Goal: Navigation & Orientation: Find specific page/section

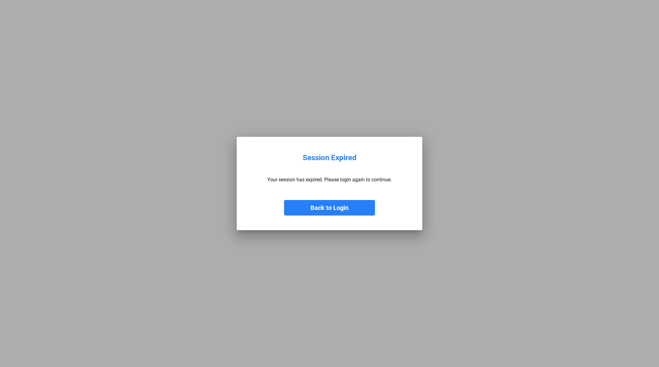
click at [335, 206] on button "Back to Login" at bounding box center [329, 208] width 91 height 16
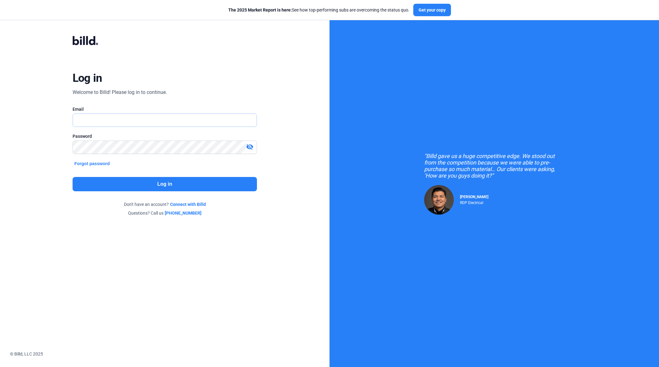
type input "[PERSON_NAME][EMAIL_ADDRESS][DOMAIN_NAME]"
click at [177, 187] on button "Log in" at bounding box center [165, 184] width 185 height 14
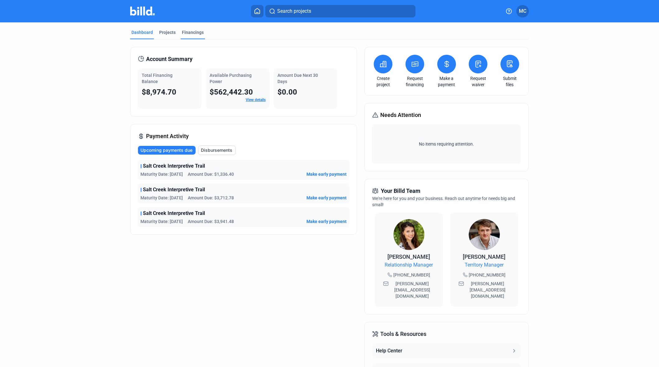
click at [187, 31] on div "Financings" at bounding box center [193, 32] width 22 height 6
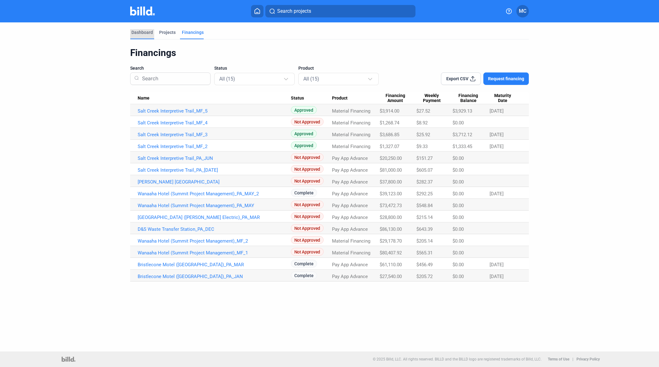
click at [144, 32] on div "Dashboard" at bounding box center [141, 32] width 21 height 6
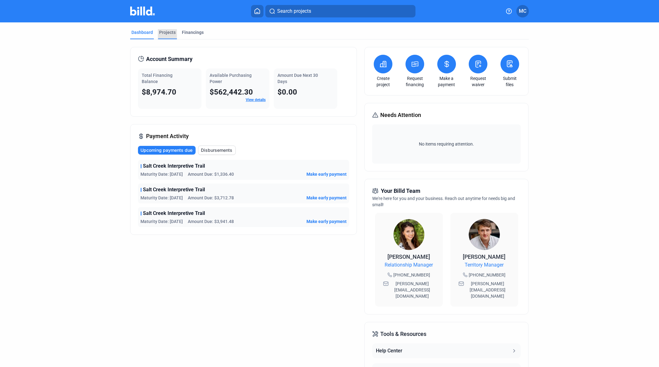
click at [167, 30] on div "Projects" at bounding box center [167, 32] width 16 height 6
